Goal: Find contact information: Find contact information

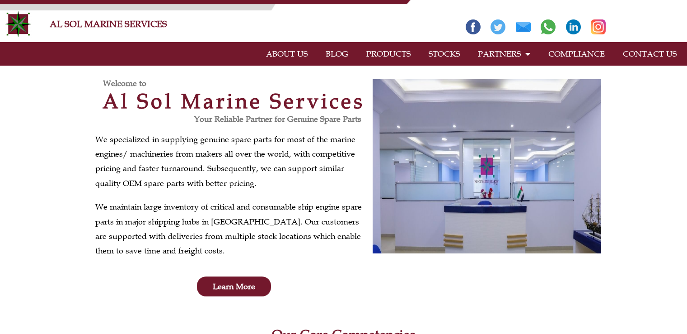
scroll to position [5, 0]
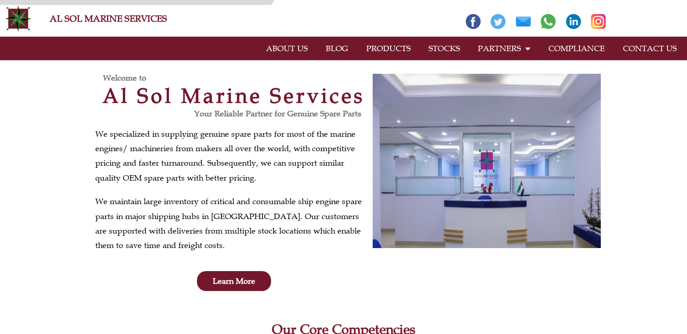
click at [387, 49] on link "PRODUCTS" at bounding box center [388, 48] width 62 height 21
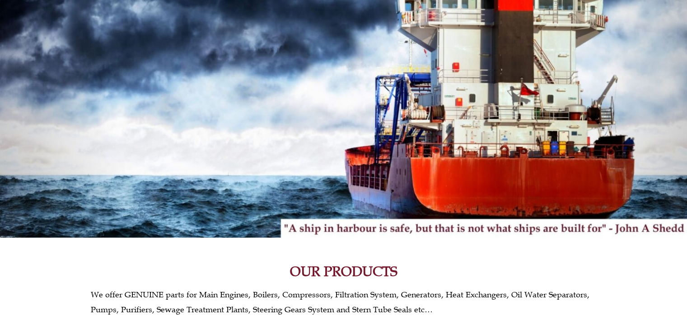
scroll to position [20, 0]
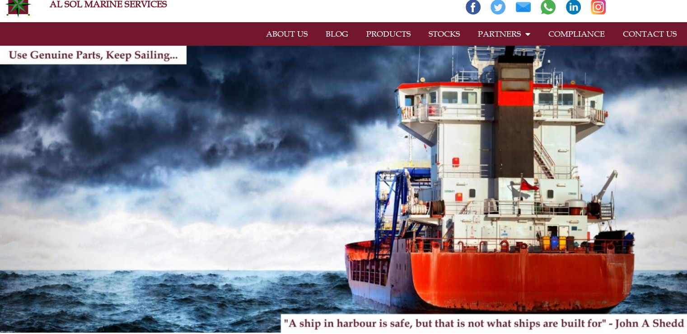
click at [634, 33] on link "CONTACT US" at bounding box center [650, 34] width 72 height 21
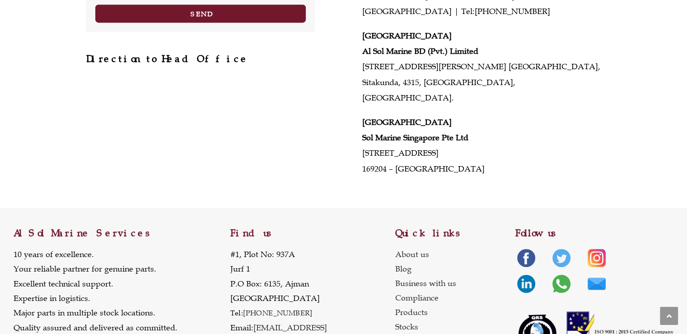
scroll to position [461, 0]
